Goal: Task Accomplishment & Management: Use online tool/utility

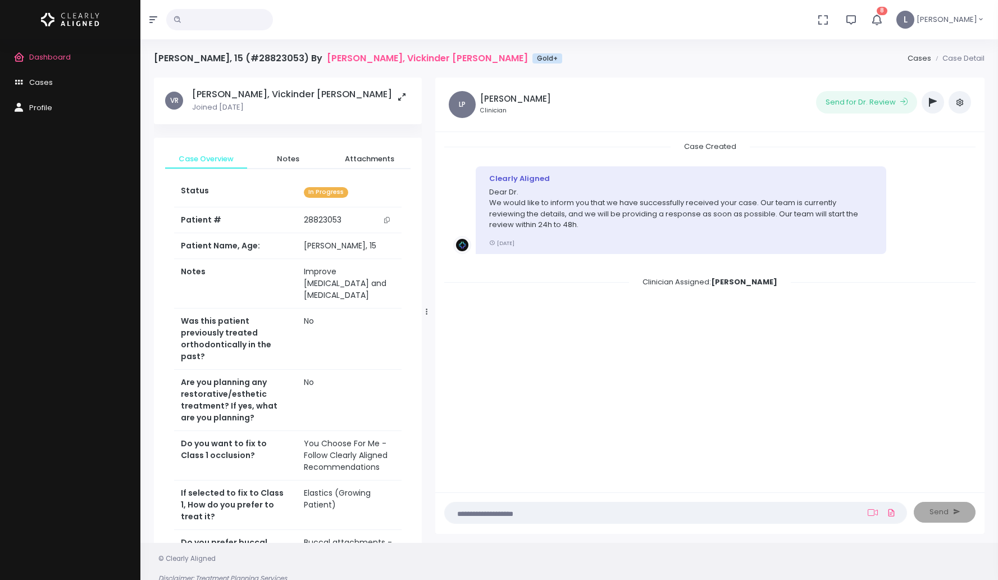
scroll to position [337, 0]
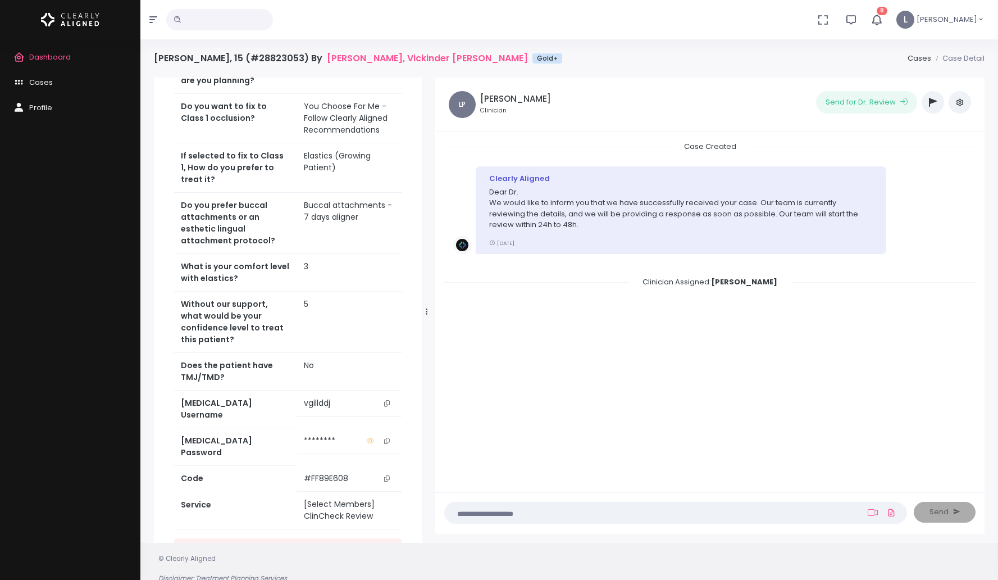
click at [385, 400] on icon "scrollable content" at bounding box center [387, 403] width 6 height 6
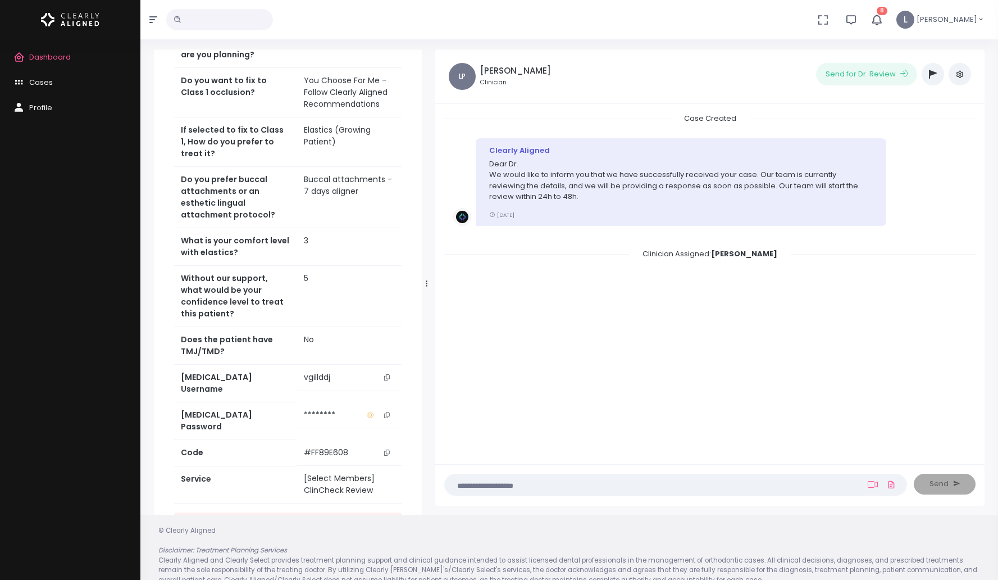
scroll to position [44, 0]
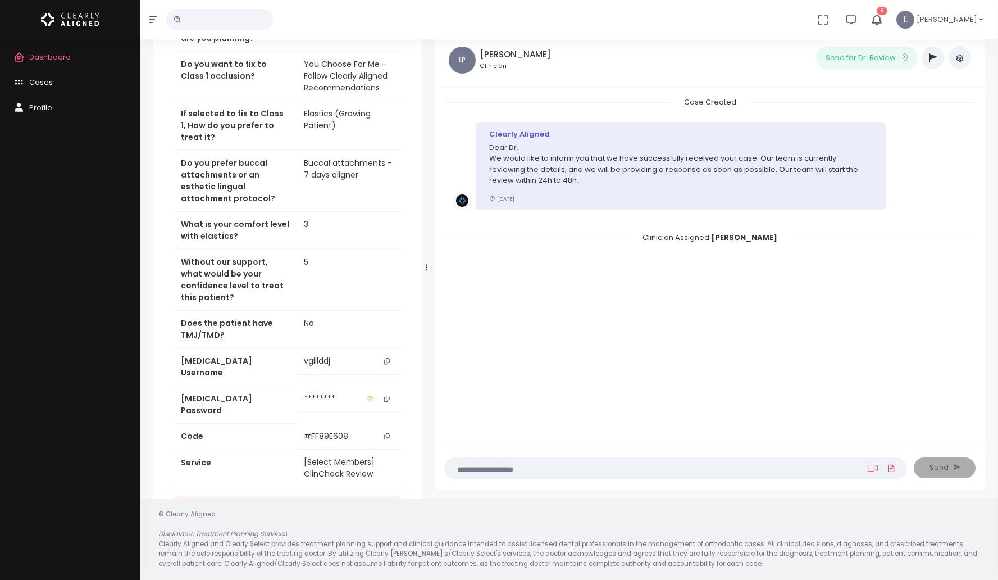
click at [890, 470] on icon at bounding box center [891, 468] width 9 height 13
click input "file" at bounding box center [0, 0] width 0 height 0
click at [870, 468] on icon at bounding box center [873, 467] width 10 height 9
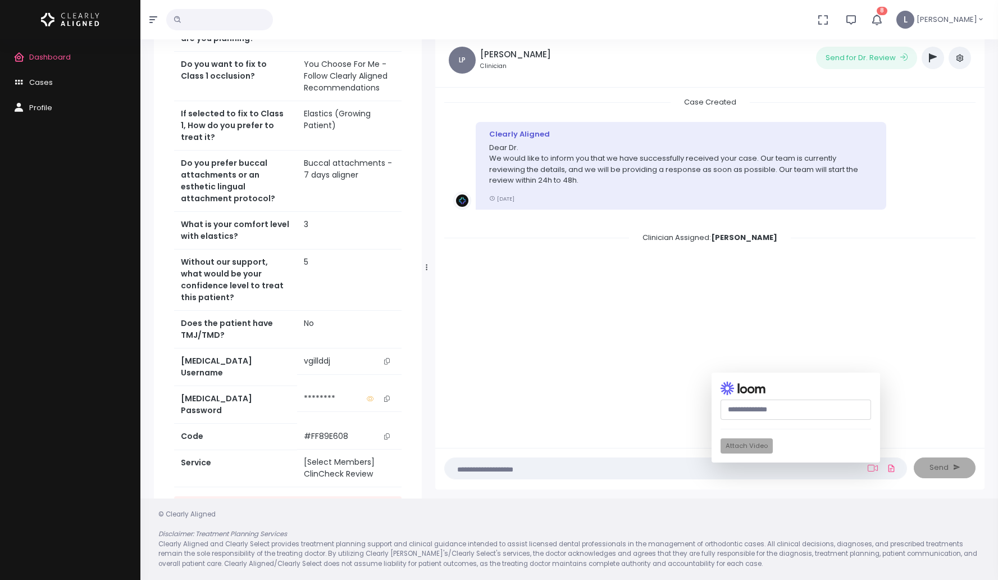
paste input "**********"
type input "**********"
click at [556, 474] on textarea at bounding box center [654, 468] width 404 height 12
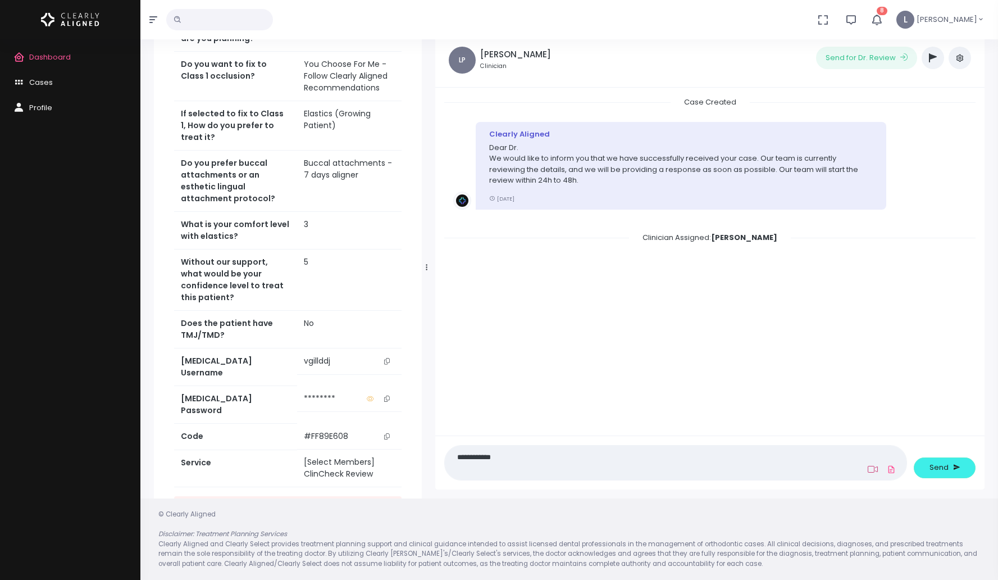
type textarea "**********"
click at [870, 465] on icon at bounding box center [873, 469] width 10 height 9
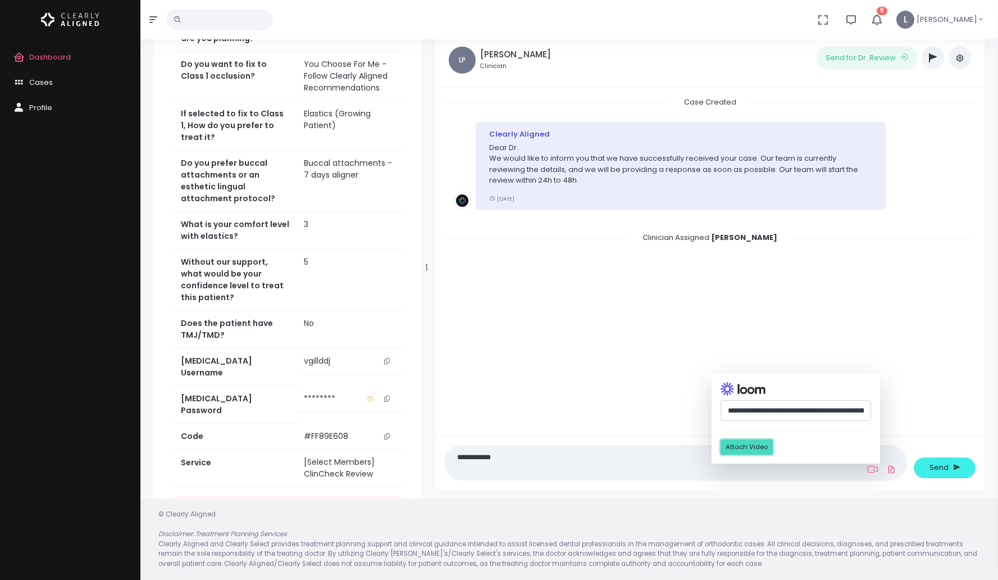
click at [759, 445] on button "Attach Video" at bounding box center [747, 446] width 52 height 15
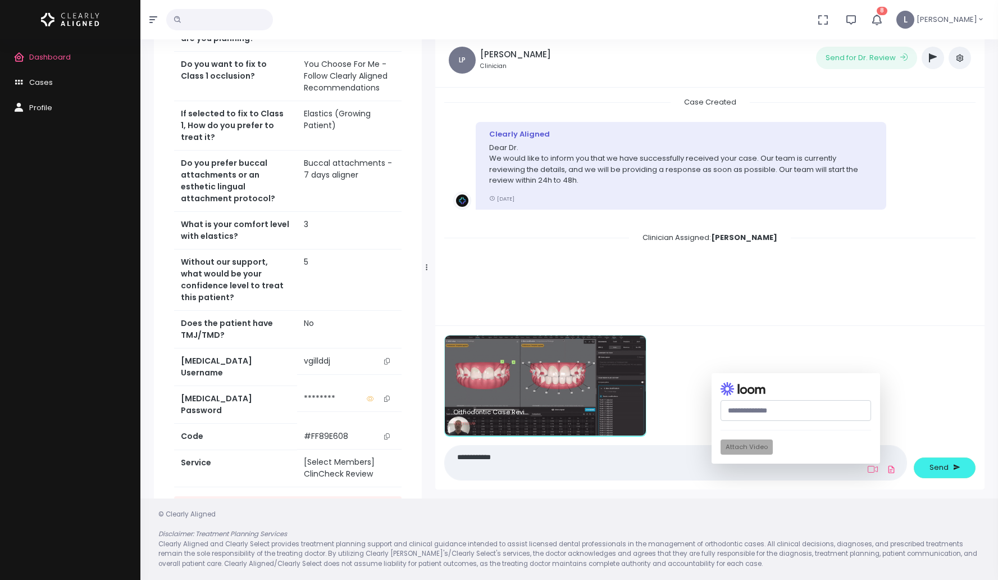
click at [829, 336] on div "Orthodontic Case Review: Class 2 [MEDICAL_DATA] Analysis and Treatment Plan Rem…" at bounding box center [675, 385] width 463 height 101
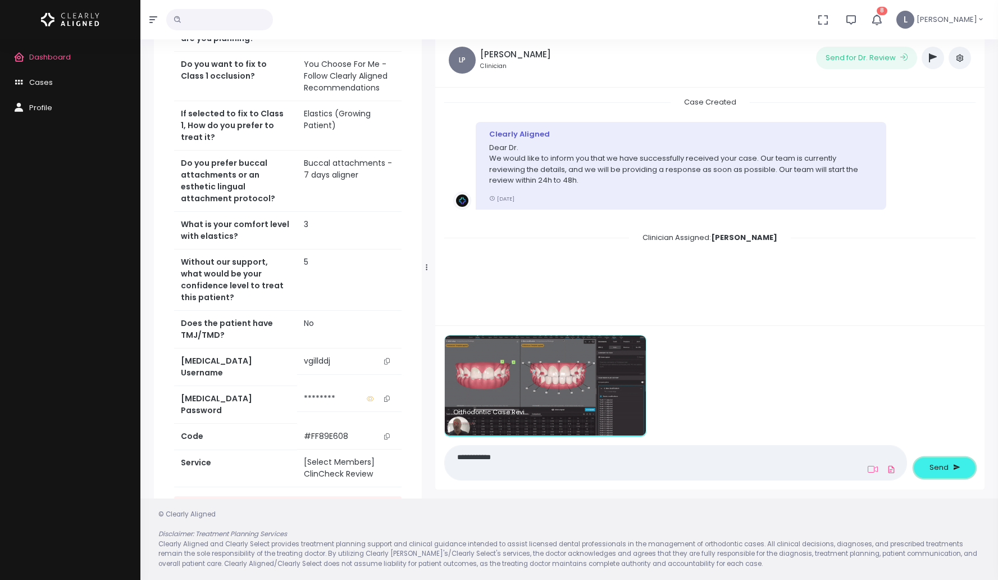
click at [925, 467] on button "Send" at bounding box center [945, 467] width 62 height 21
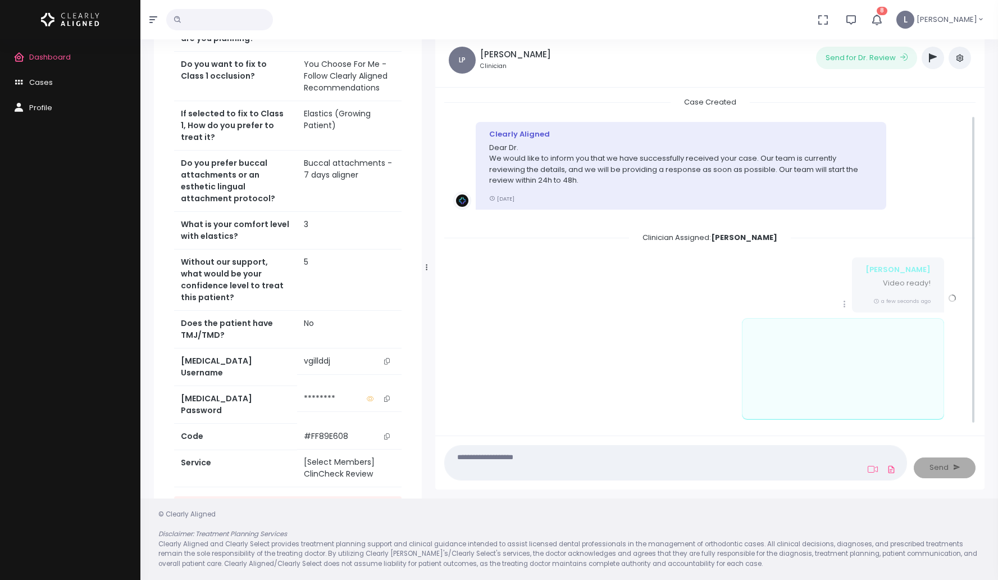
scroll to position [20, 0]
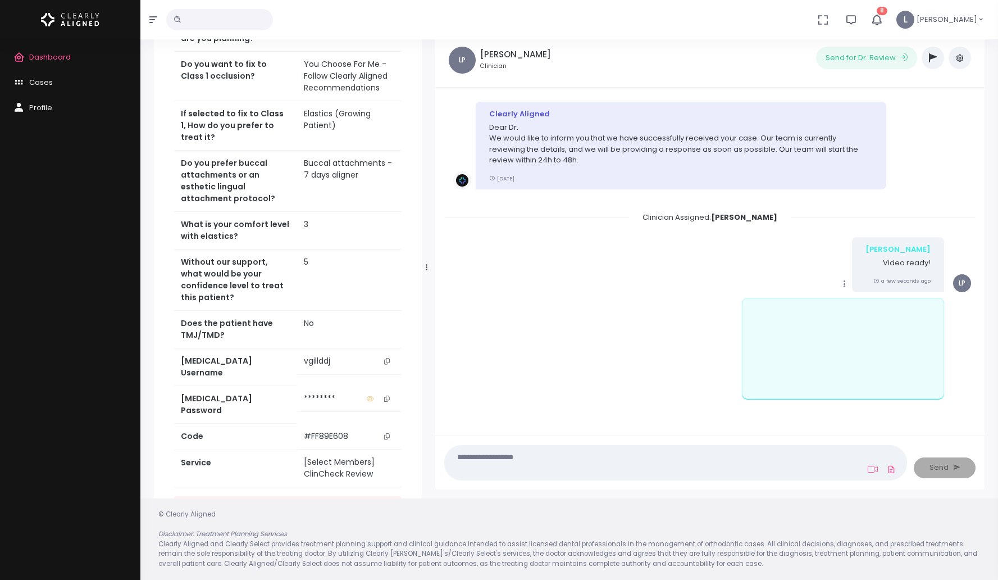
click at [927, 58] on button "button" at bounding box center [933, 58] width 22 height 22
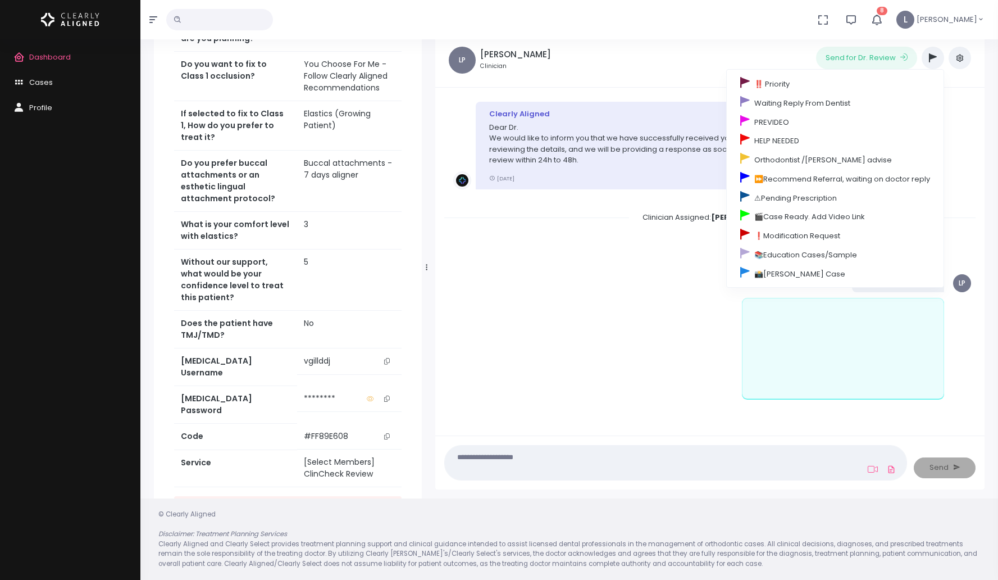
click at [650, 88] on div "Case Created Clearly Aligned Dear Dr. We would like to inform you that we have …" at bounding box center [709, 262] width 549 height 348
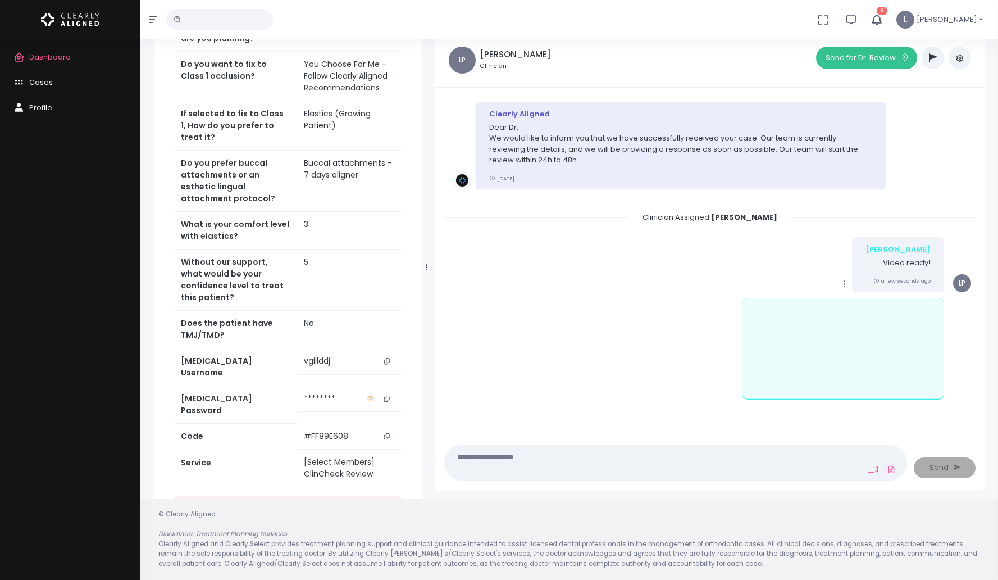
click at [831, 56] on button "Send for Dr. Review" at bounding box center [866, 58] width 101 height 22
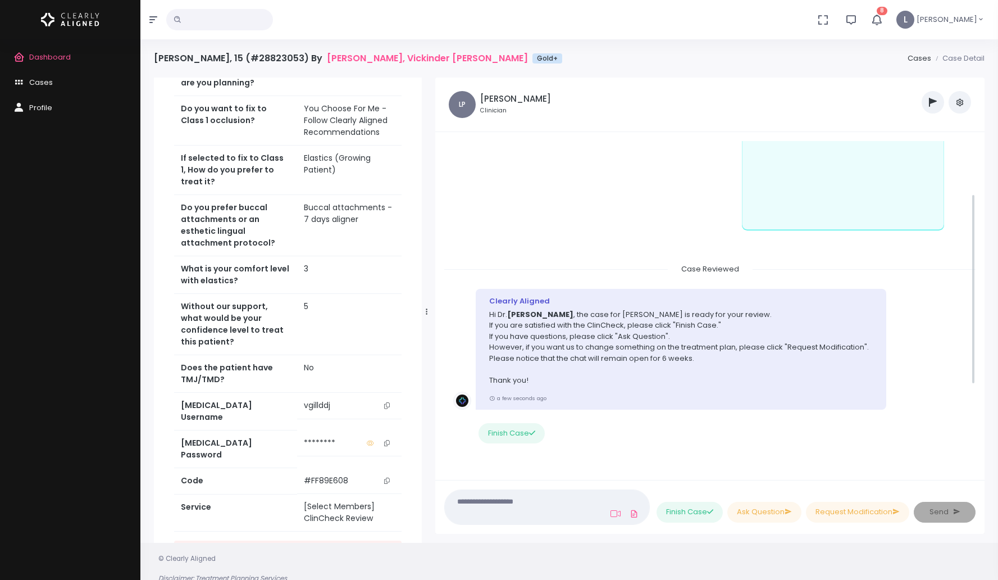
scroll to position [0, 0]
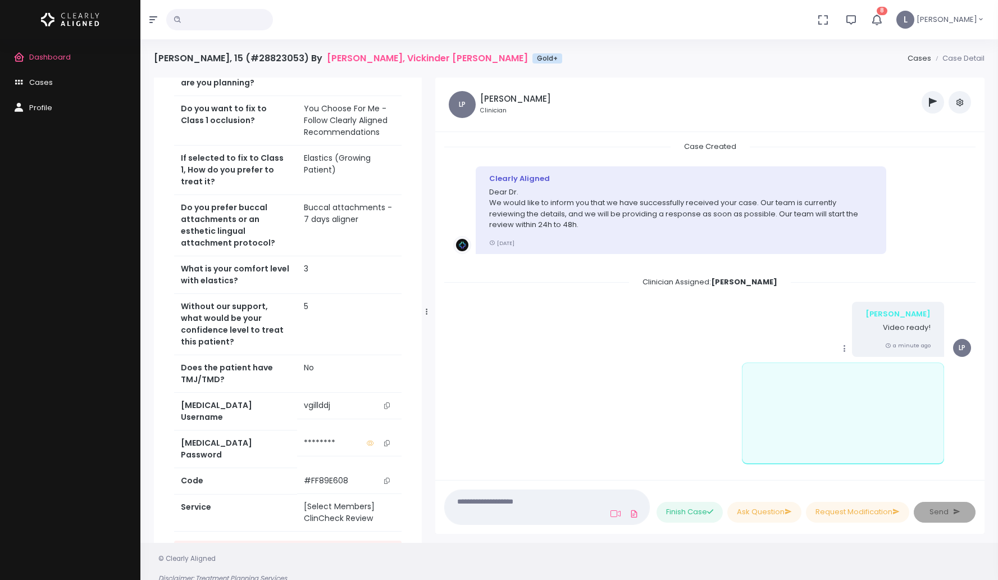
click at [68, 54] on span "Dashboard" at bounding box center [50, 57] width 42 height 11
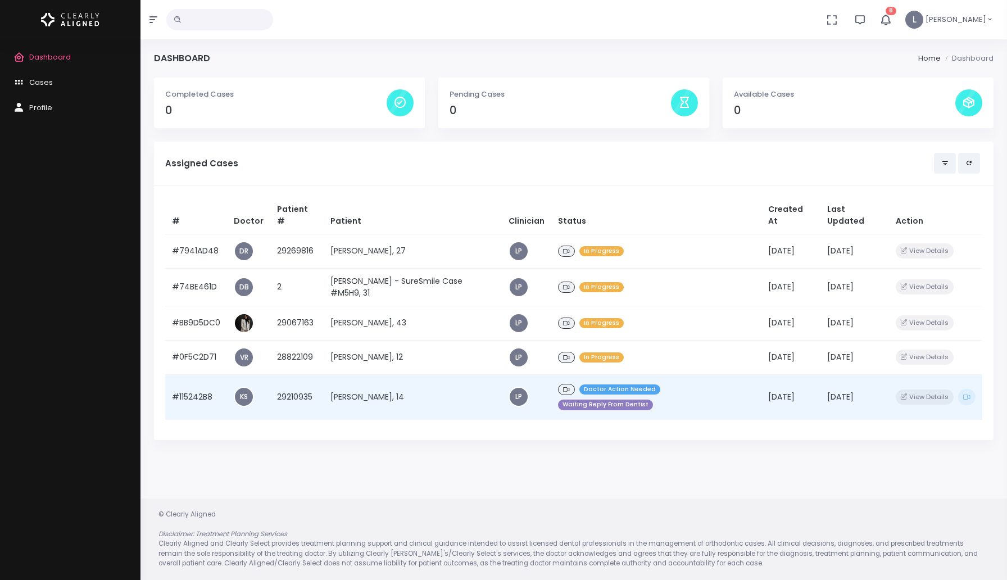
click at [663, 394] on div "Doctor Action Needed Waiting Reply From Dentist" at bounding box center [656, 396] width 197 height 31
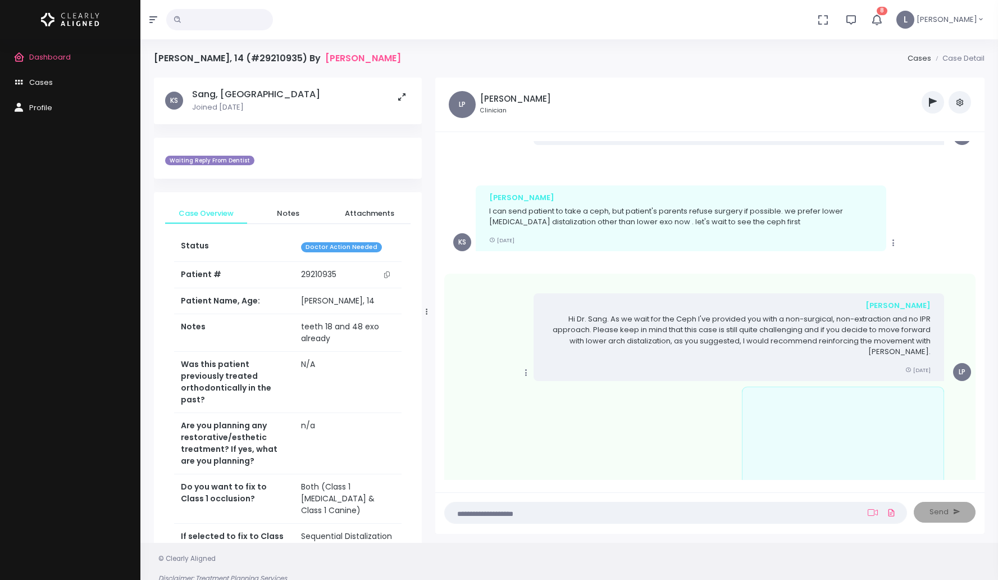
click at [69, 55] on span "Dashboard" at bounding box center [50, 57] width 42 height 11
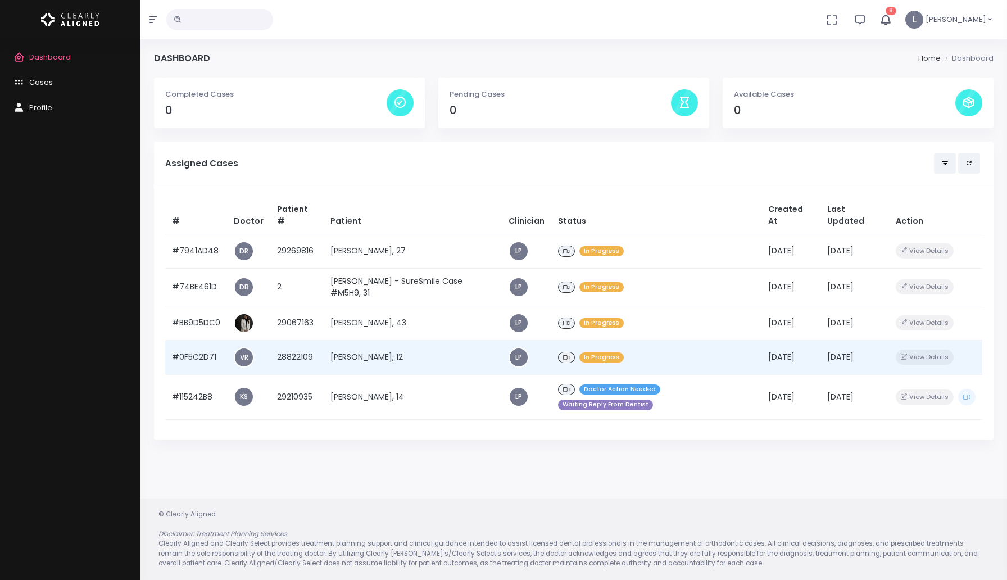
click at [639, 352] on div "In Progress" at bounding box center [656, 357] width 197 height 16
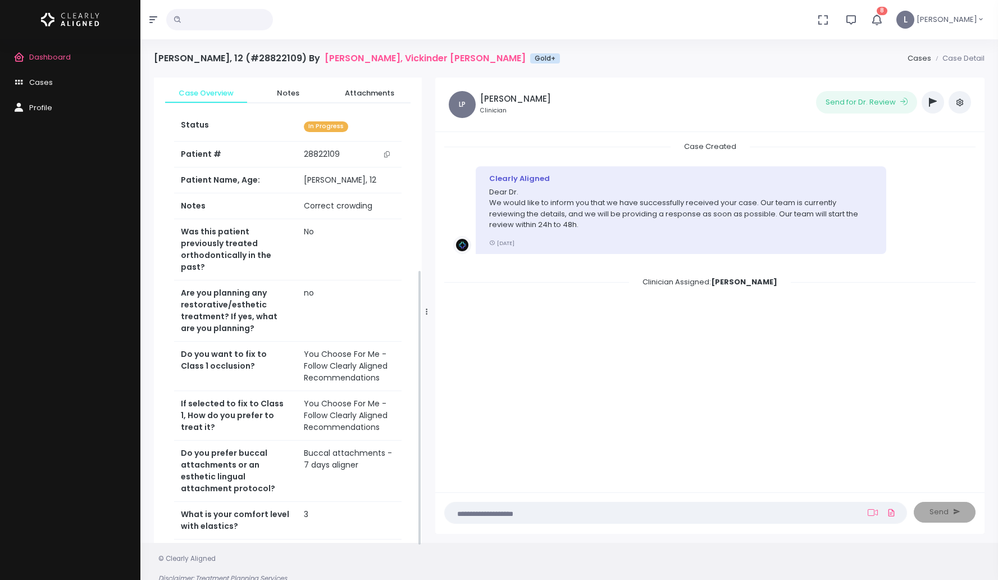
scroll to position [325, 0]
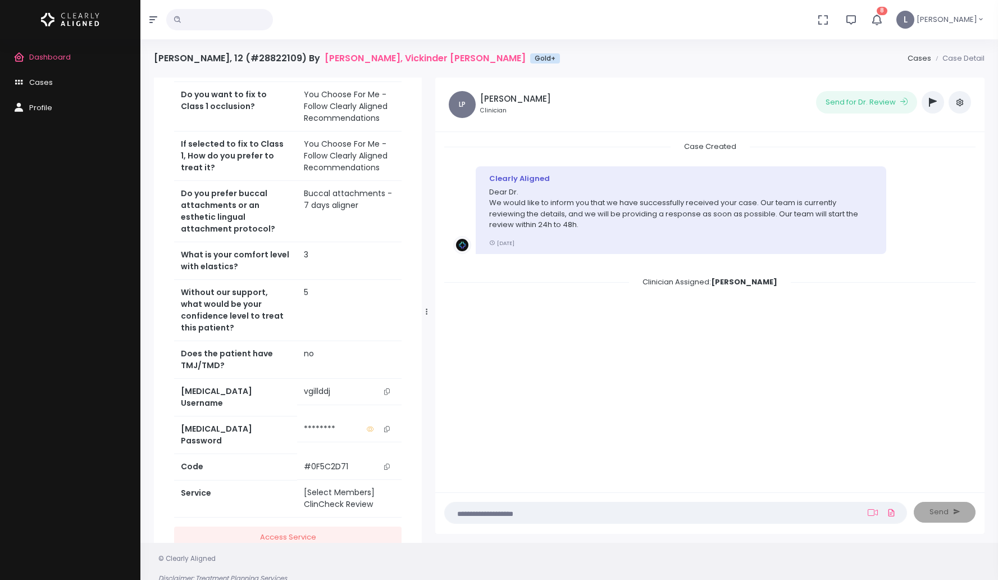
click at [388, 388] on icon "scrollable content" at bounding box center [387, 391] width 6 height 6
click at [389, 388] on icon "scrollable content" at bounding box center [387, 391] width 6 height 6
